Goal: Check status: Check status

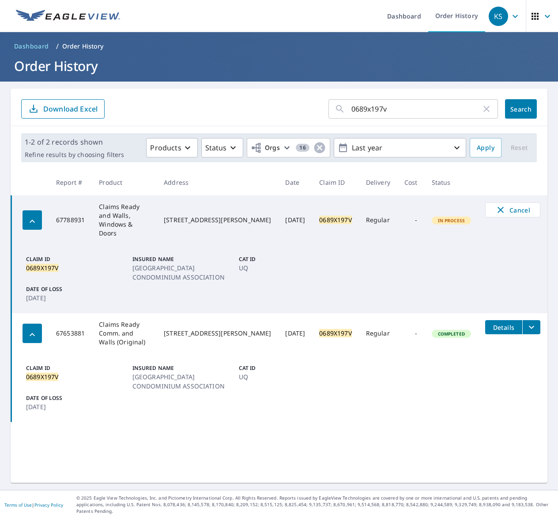
click at [526, 322] on icon "filesDropdownBtn-67653881" at bounding box center [531, 327] width 11 height 11
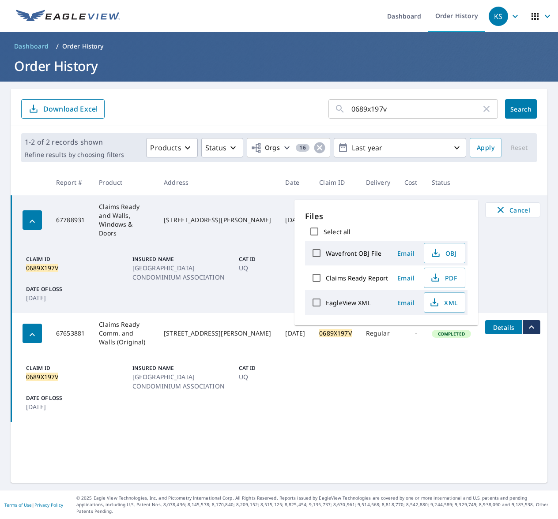
click at [496, 323] on span "Details" at bounding box center [503, 327] width 26 height 8
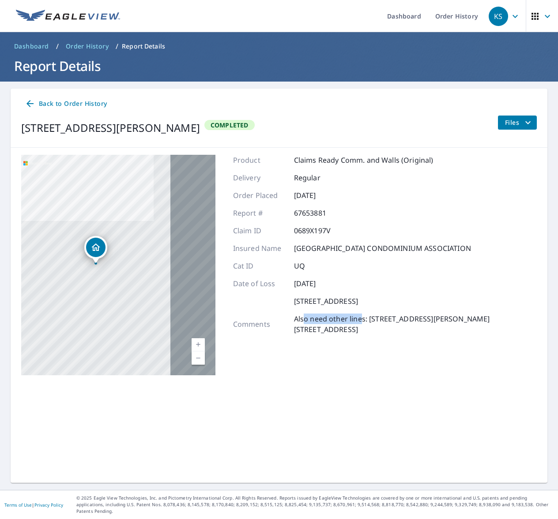
drag, startPoint x: 318, startPoint y: 320, endPoint x: 257, endPoint y: 321, distance: 60.5
click at [294, 321] on p "Also need other lines: 6557 BUTTERCUP DR WELLINGTON CO 80549241 6956 BUTTERCUP …" at bounding box center [415, 324] width 243 height 21
drag, startPoint x: 257, startPoint y: 321, endPoint x: 320, endPoint y: 321, distance: 62.2
click at [320, 321] on p "Also need other lines: 6557 BUTTERCUP DR WELLINGTON CO 80549241 6956 BUTTERCUP …" at bounding box center [415, 324] width 243 height 21
drag, startPoint x: 320, startPoint y: 321, endPoint x: 291, endPoint y: 321, distance: 28.7
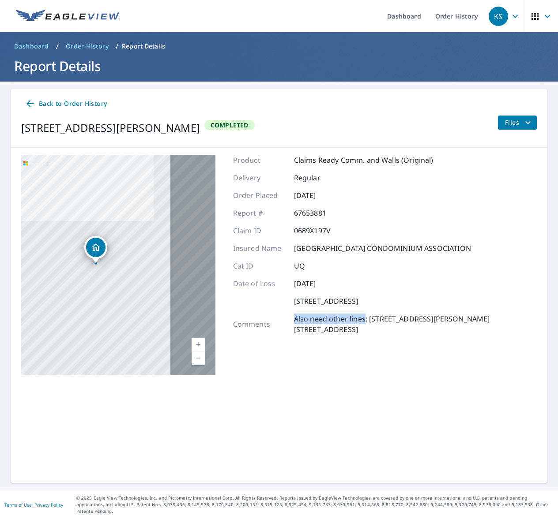
click at [294, 321] on p "Also need other lines: 6557 BUTTERCUP DR WELLINGTON CO 80549241 6956 BUTTERCUP …" at bounding box center [415, 324] width 243 height 21
drag, startPoint x: 318, startPoint y: 320, endPoint x: 246, endPoint y: 324, distance: 72.0
click at [246, 324] on div "Comments Also need other lines: 6557 BUTTERCUP DR WELLINGTON CO 80549241 6956 B…" at bounding box center [385, 324] width 304 height 21
drag, startPoint x: 246, startPoint y: 324, endPoint x: 251, endPoint y: 320, distance: 5.9
click at [294, 320] on p "Also need other lines: 6557 BUTTERCUP DR WELLINGTON CO 80549241 6956 BUTTERCUP …" at bounding box center [415, 324] width 243 height 21
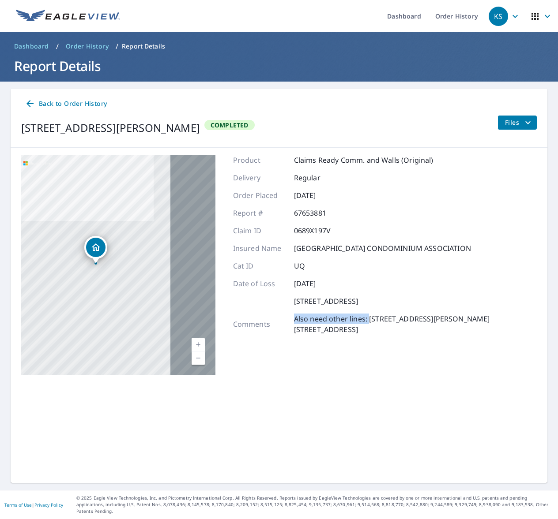
drag, startPoint x: 251, startPoint y: 319, endPoint x: 323, endPoint y: 320, distance: 71.9
click at [323, 320] on p "Also need other lines: 6557 BUTTERCUP DR WELLINGTON CO 80549241 6956 BUTTERCUP …" at bounding box center [415, 324] width 243 height 21
click at [53, 103] on span "Back to Order History" at bounding box center [66, 103] width 82 height 11
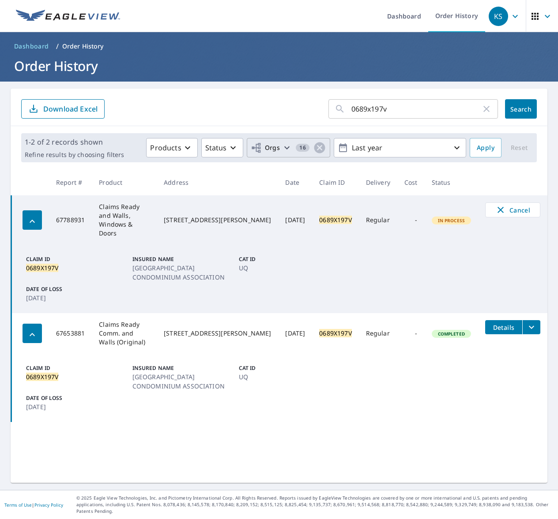
click at [267, 146] on span "Orgs" at bounding box center [266, 148] width 30 height 11
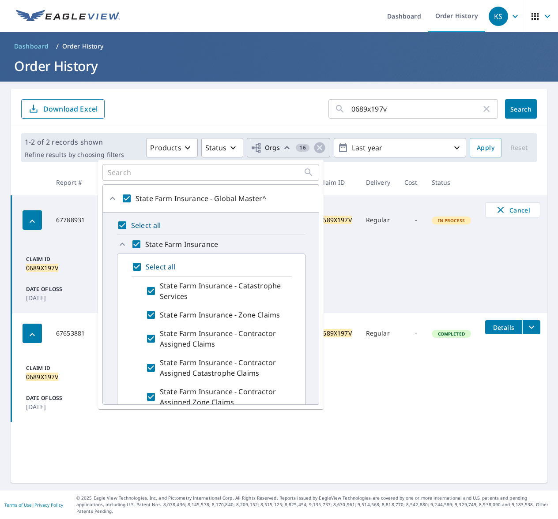
click at [267, 146] on span "Orgs" at bounding box center [266, 148] width 30 height 11
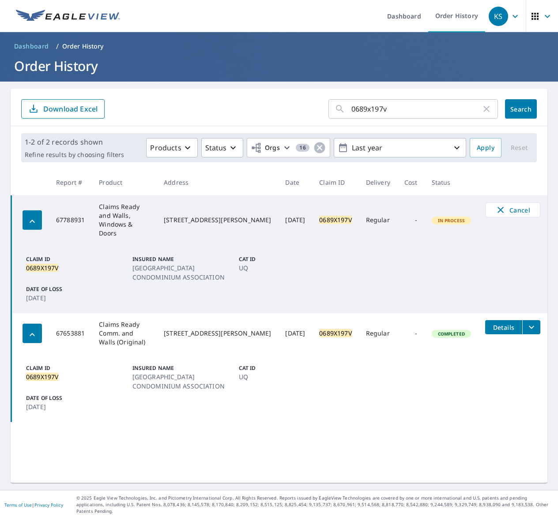
click at [531, 19] on icon "button" at bounding box center [534, 16] width 7 height 7
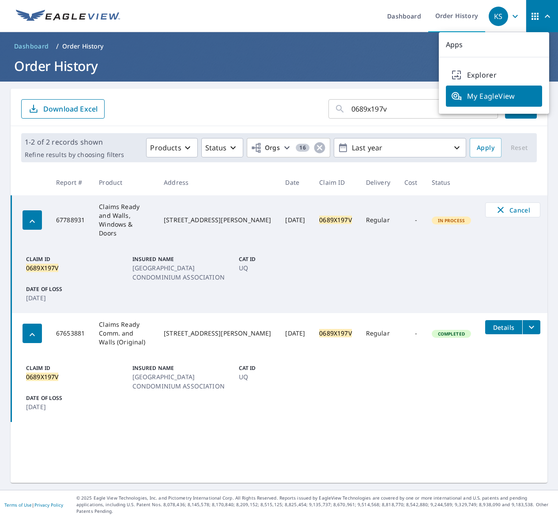
drag, startPoint x: 377, startPoint y: 53, endPoint x: 395, endPoint y: 46, distance: 19.3
click at [380, 51] on ol "Dashboard / Order History" at bounding box center [279, 46] width 537 height 14
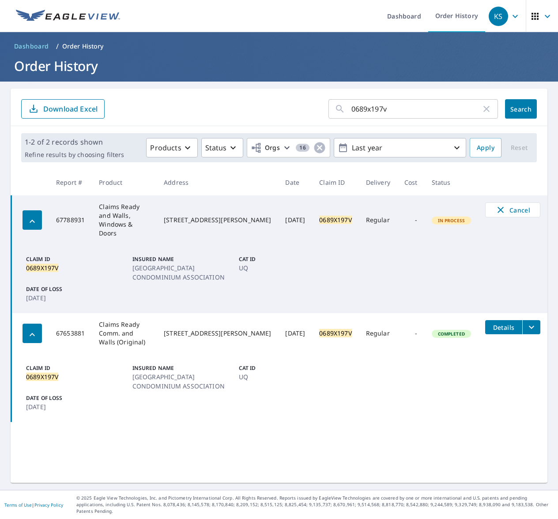
click at [513, 16] on icon "button" at bounding box center [515, 16] width 11 height 11
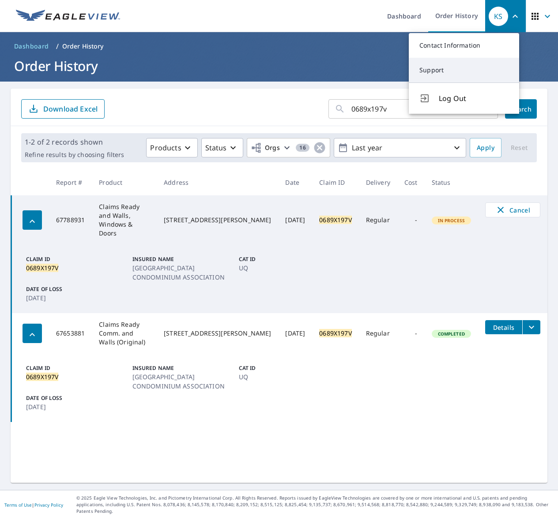
click at [444, 72] on link "Support" at bounding box center [464, 70] width 110 height 25
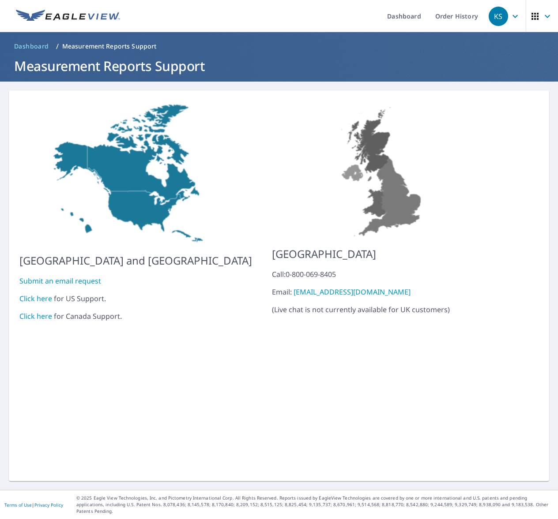
click at [38, 294] on link "Click here" at bounding box center [35, 299] width 33 height 10
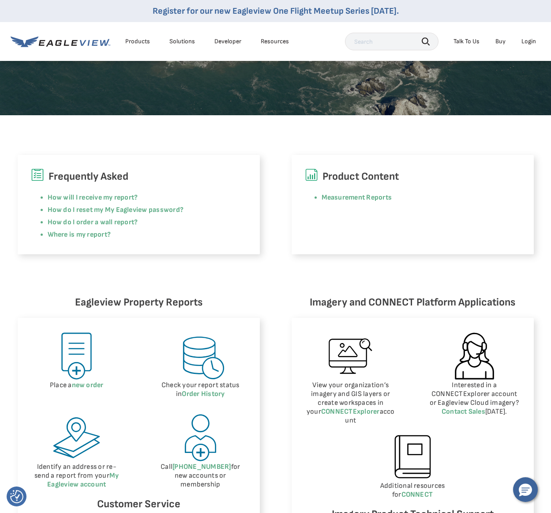
scroll to position [177, 0]
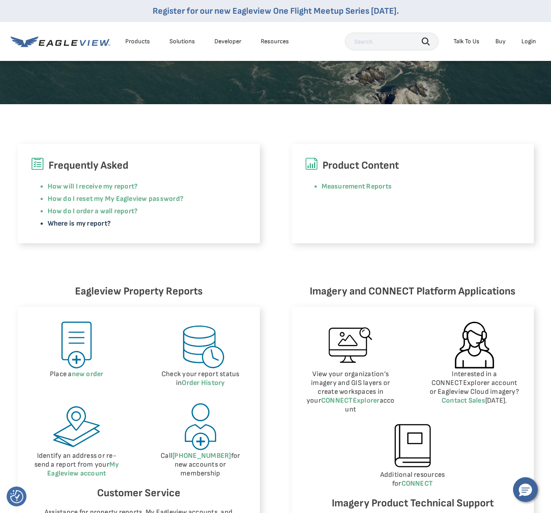
click at [90, 225] on link "Where is my report?" at bounding box center [80, 223] width 64 height 8
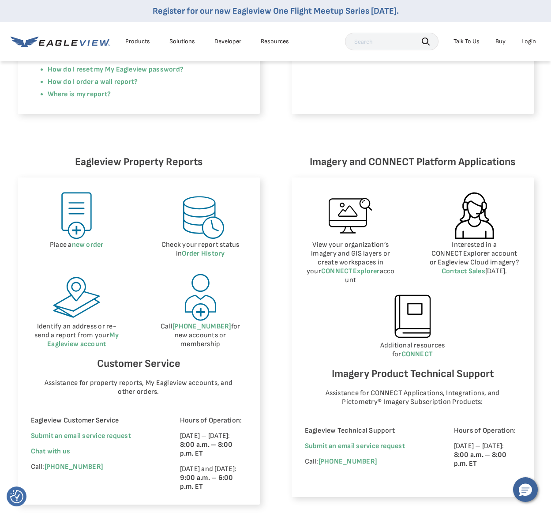
scroll to position [309, 0]
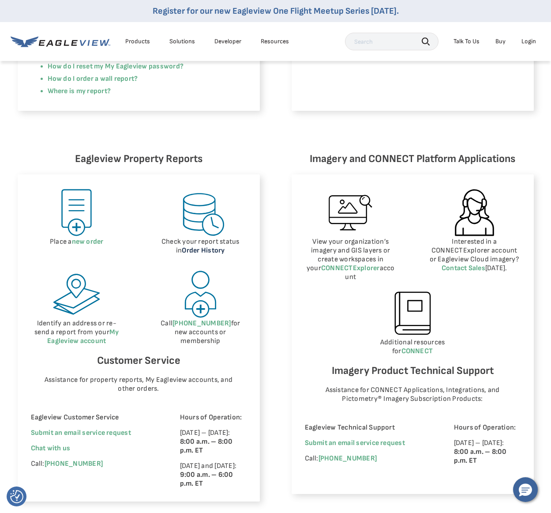
click at [197, 252] on link "Order History" at bounding box center [203, 250] width 43 height 8
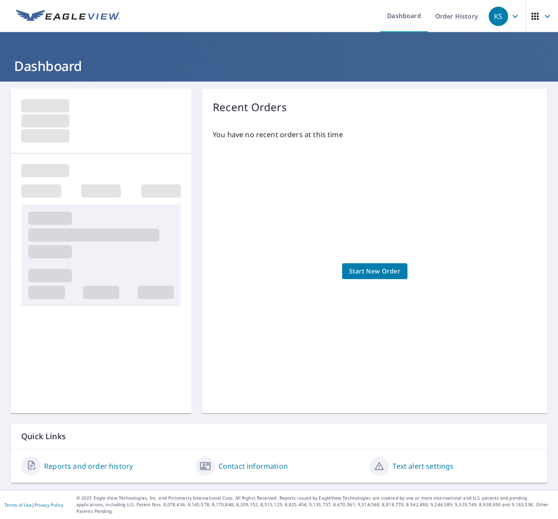
click at [82, 472] on link "Reports and order history" at bounding box center [88, 466] width 89 height 11
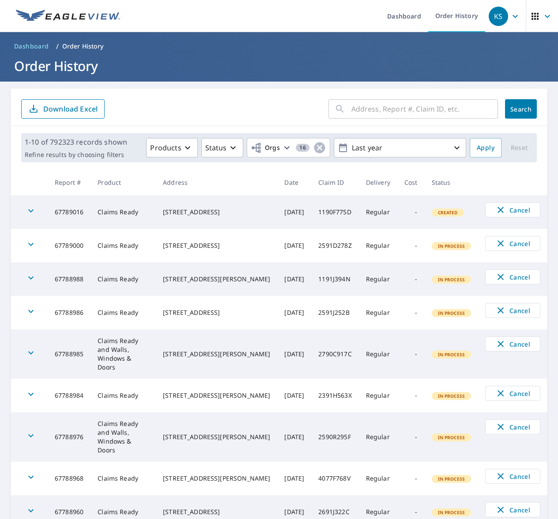
click at [361, 110] on input "text" at bounding box center [424, 109] width 147 height 25
paste input "06-89X1-97V"
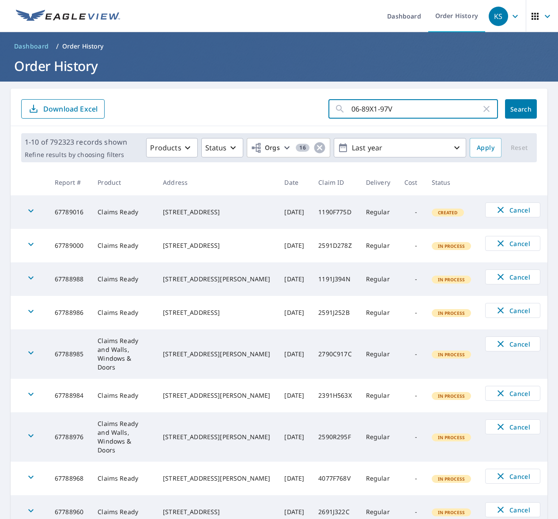
type input "06-89X1-97V"
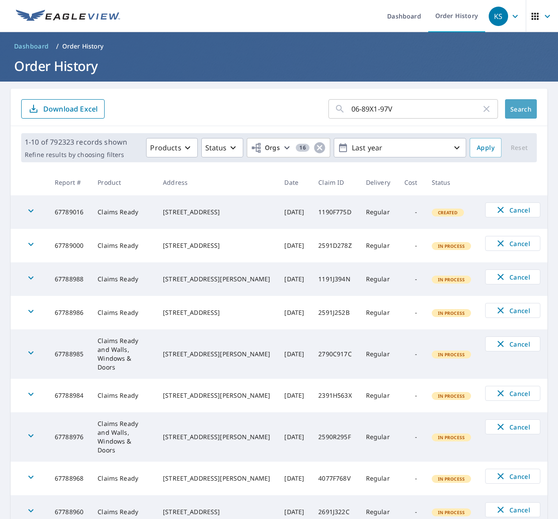
click at [512, 106] on span "Search" at bounding box center [521, 109] width 18 height 8
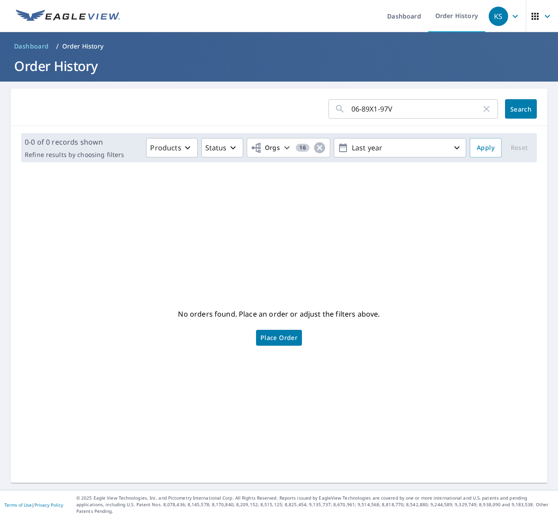
click at [354, 108] on input "06-89X1-97V" at bounding box center [416, 109] width 130 height 25
click at [371, 109] on input "0689X1-97V" at bounding box center [416, 109] width 130 height 25
type input "0689X197V"
click at [512, 109] on span "Search" at bounding box center [521, 109] width 18 height 8
